Goal: Navigation & Orientation: Find specific page/section

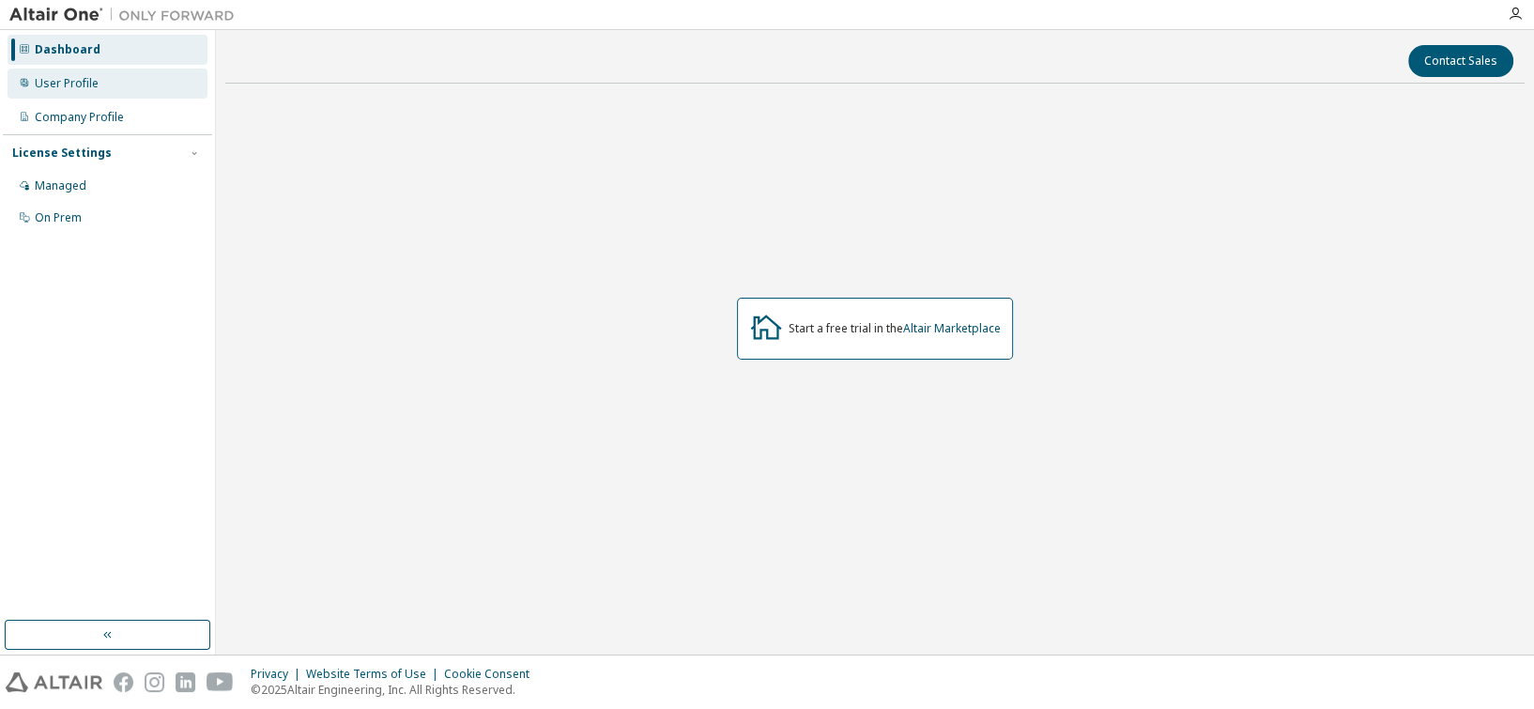
click at [112, 77] on div "User Profile" at bounding box center [108, 84] width 200 height 30
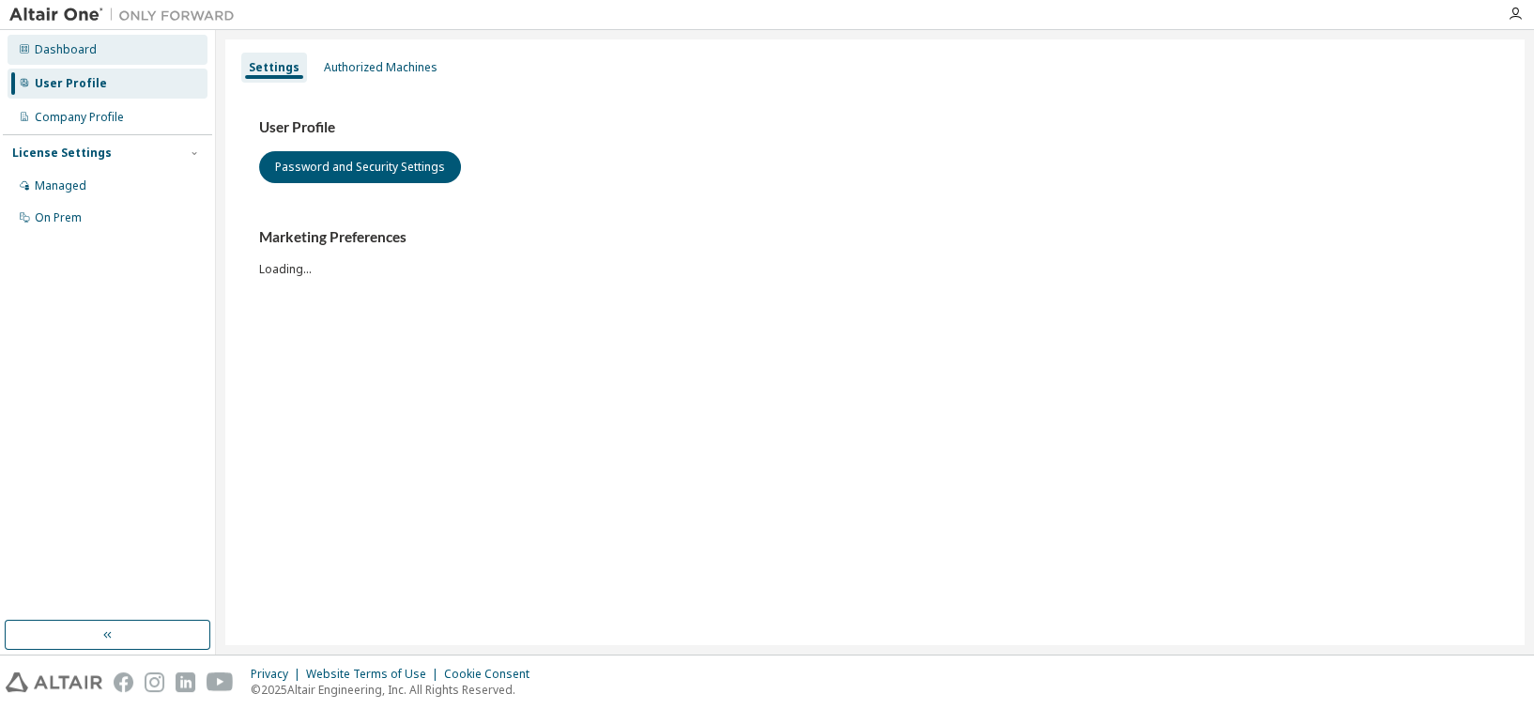
click at [114, 53] on div "Dashboard" at bounding box center [108, 50] width 200 height 30
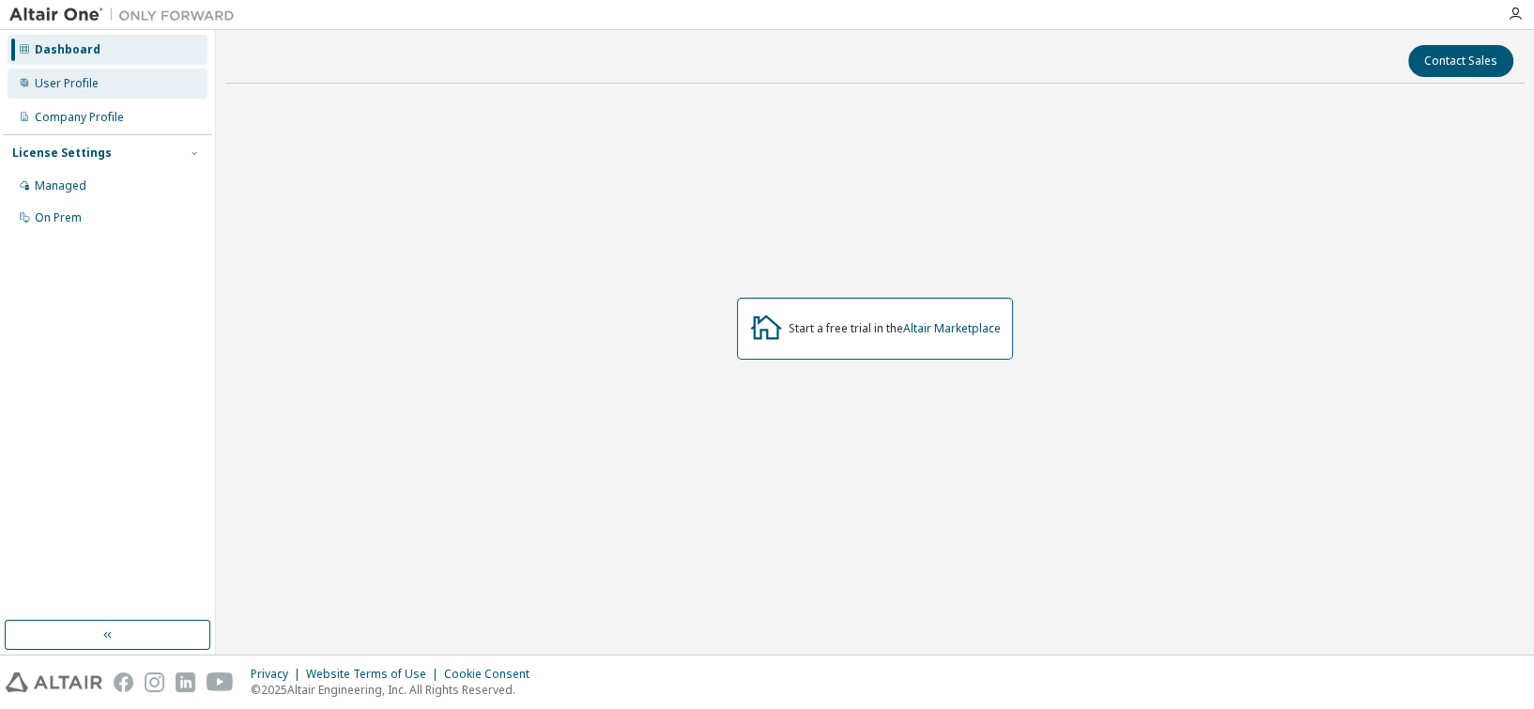
click at [116, 96] on div "User Profile" at bounding box center [108, 84] width 200 height 30
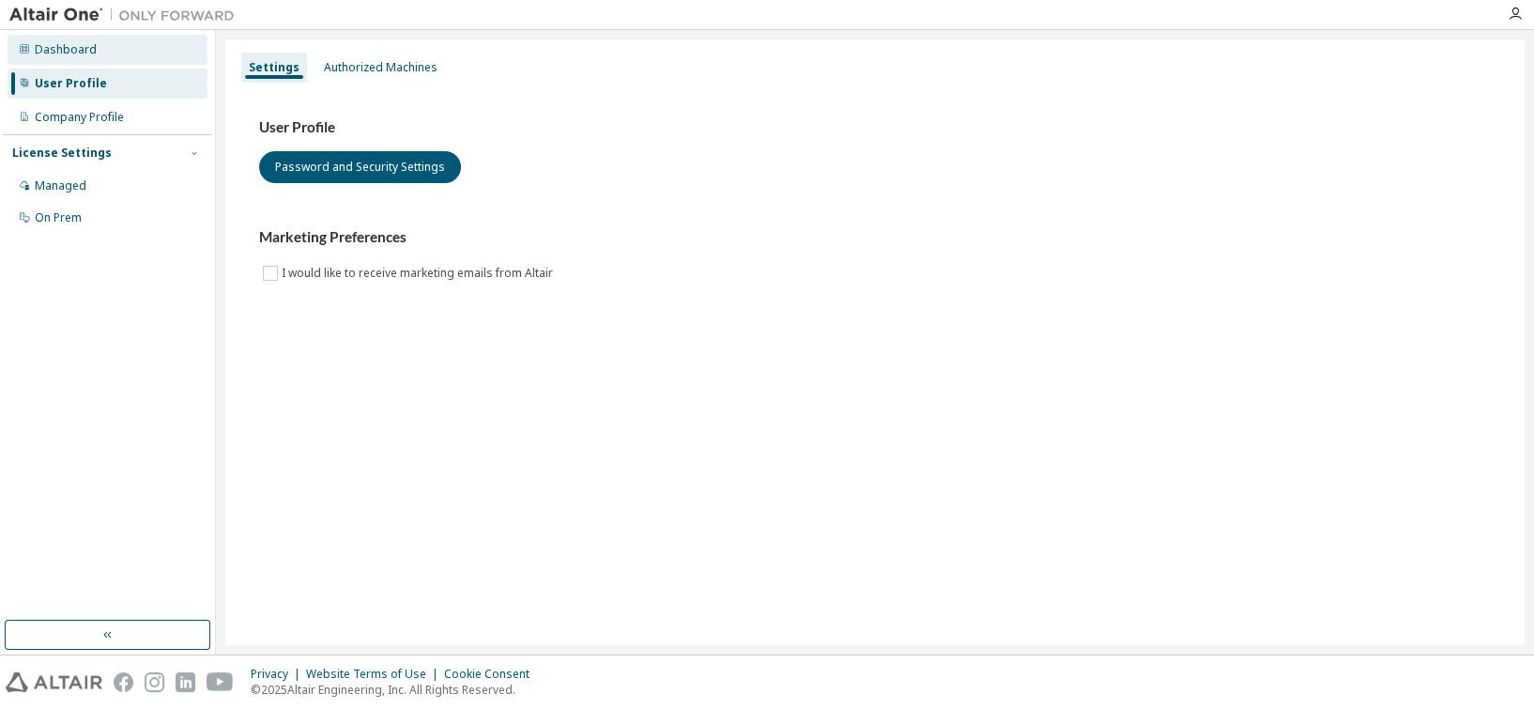
click at [119, 62] on div "Dashboard" at bounding box center [108, 50] width 200 height 30
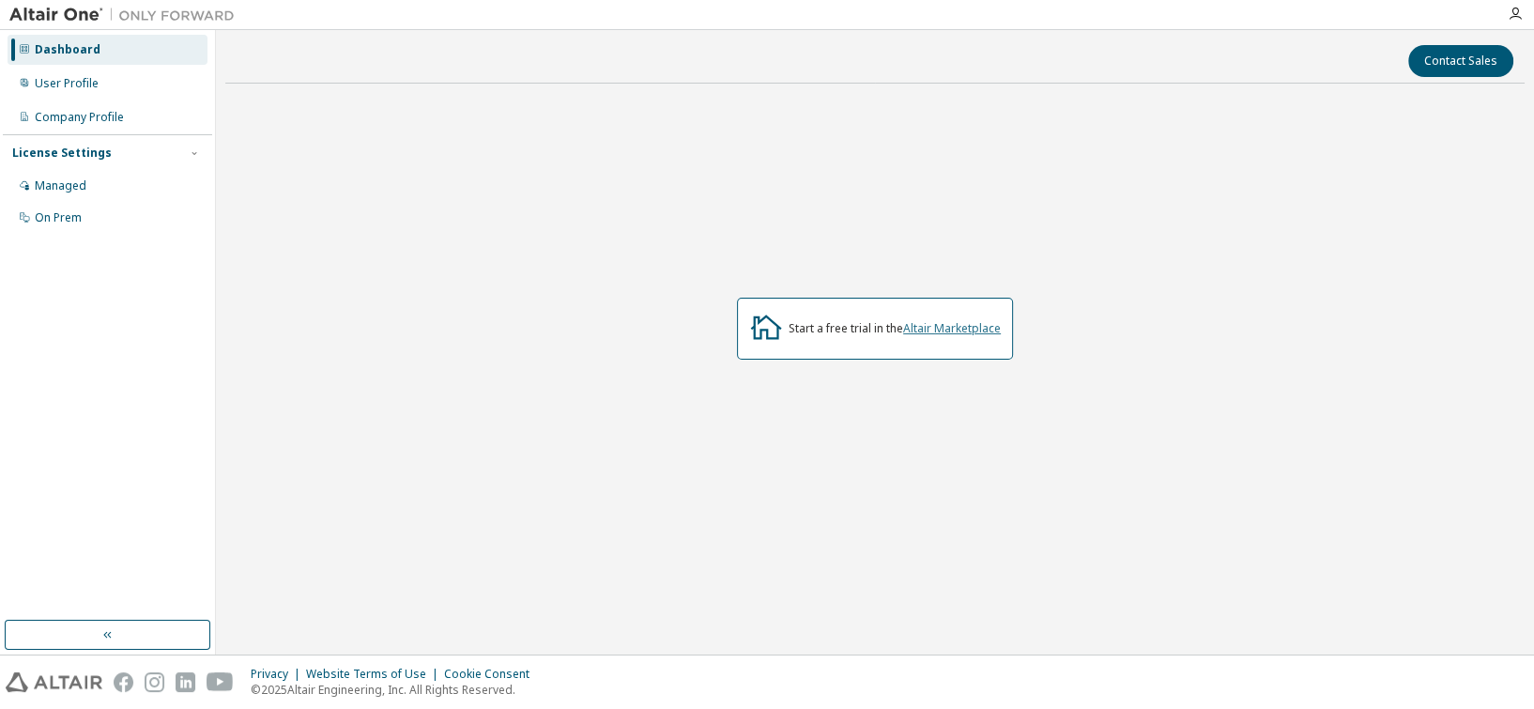
click at [920, 323] on link "Altair Marketplace" at bounding box center [952, 328] width 98 height 16
